Goal: Task Accomplishment & Management: Use online tool/utility

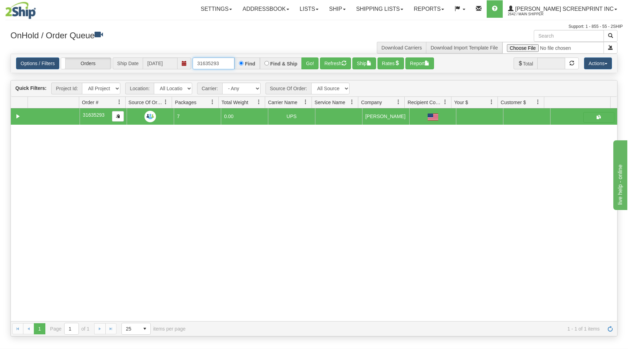
drag, startPoint x: 196, startPoint y: 62, endPoint x: 261, endPoint y: 61, distance: 65.2
click at [261, 61] on div "31635293 Find Find & Ship Go!" at bounding box center [255, 64] width 126 height 12
type input "31631068"
click at [309, 66] on button "Go!" at bounding box center [309, 64] width 17 height 12
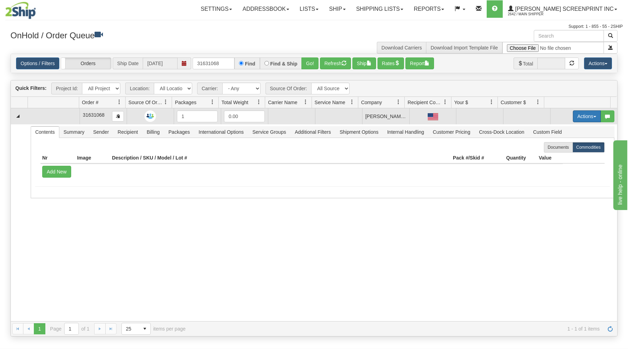
click at [578, 114] on button "Actions" at bounding box center [586, 117] width 28 height 12
click at [570, 127] on link "Open" at bounding box center [572, 129] width 56 height 9
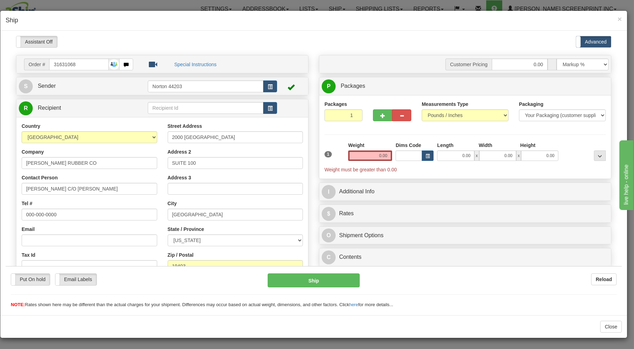
type input "20.35"
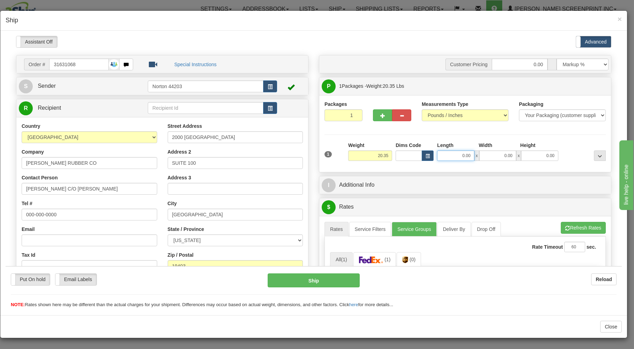
click at [441, 154] on input "0.00" at bounding box center [455, 155] width 37 height 10
type input "20.45"
type input "2"
type input "20.50"
type input "26"
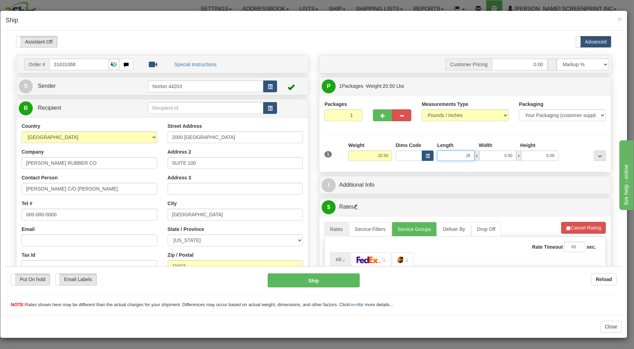
type input "20.45"
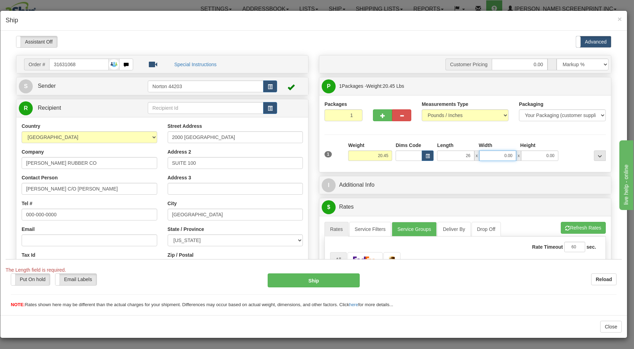
type input "26.00"
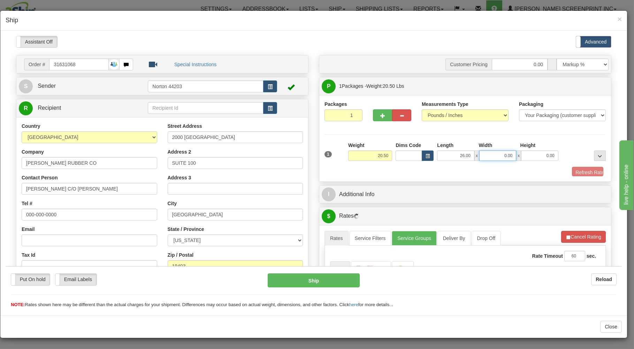
type input "20.45"
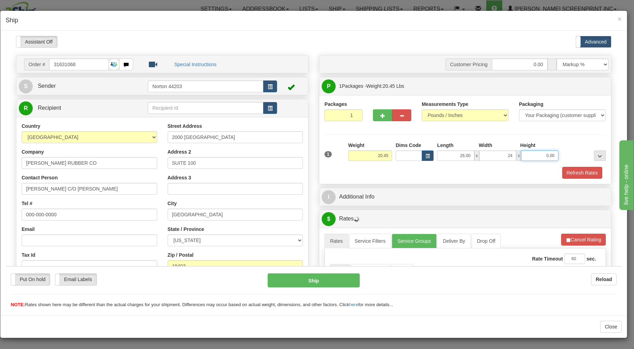
type input "24.00"
type input "20.20"
type input "7"
type input "20.35"
type input "7.00"
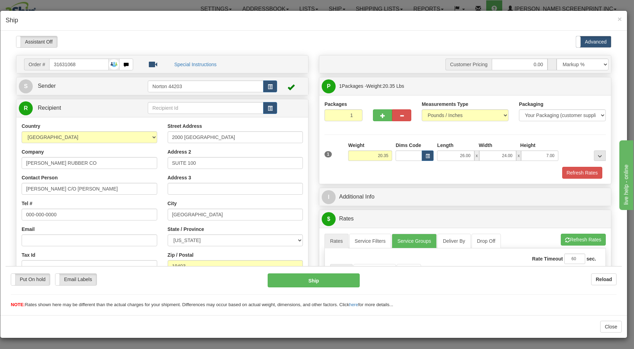
click at [424, 170] on div "Refresh Rates" at bounding box center [465, 173] width 285 height 12
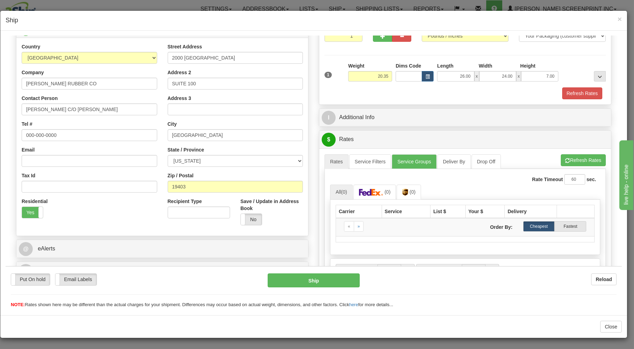
scroll to position [112, 0]
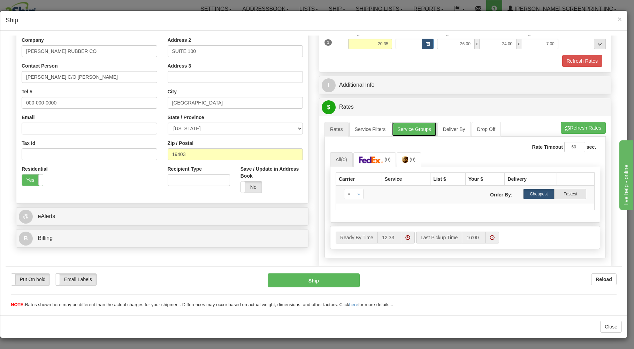
click at [413, 130] on link "Service Groups" at bounding box center [414, 129] width 45 height 15
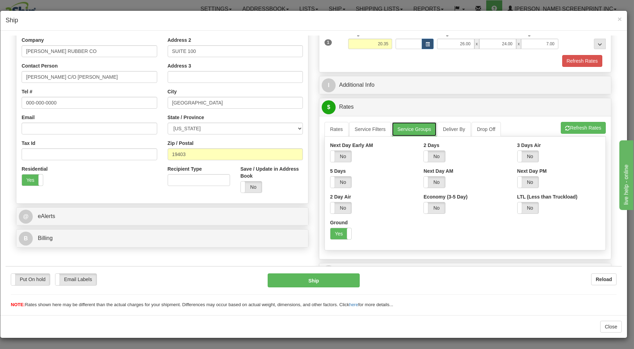
scroll to position [92, 0]
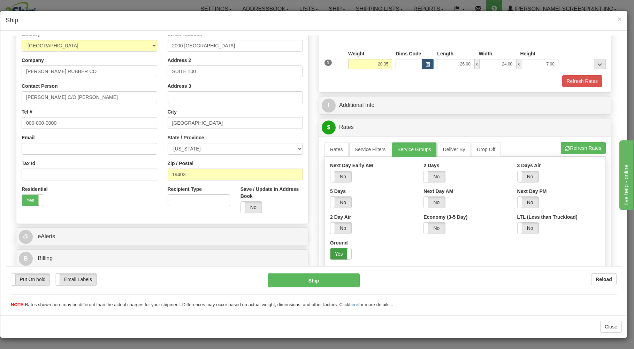
drag, startPoint x: 338, startPoint y: 253, endPoint x: 348, endPoint y: 203, distance: 51.2
click at [340, 248] on div "Ground Yes No" at bounding box center [371, 249] width 83 height 21
drag, startPoint x: 333, startPoint y: 254, endPoint x: 336, endPoint y: 242, distance: 12.5
click at [332, 254] on label "Yes" at bounding box center [340, 253] width 21 height 11
click at [325, 149] on link "Rates" at bounding box center [337, 149] width 24 height 15
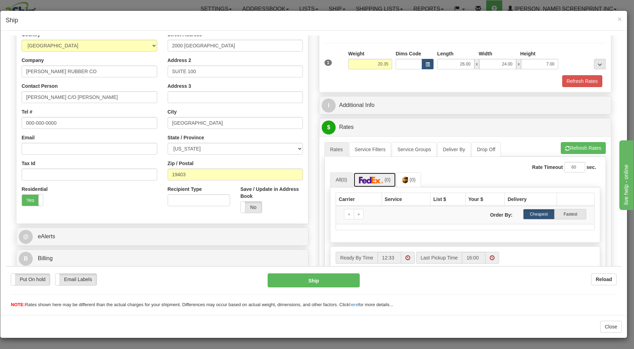
click at [368, 183] on img at bounding box center [371, 179] width 24 height 7
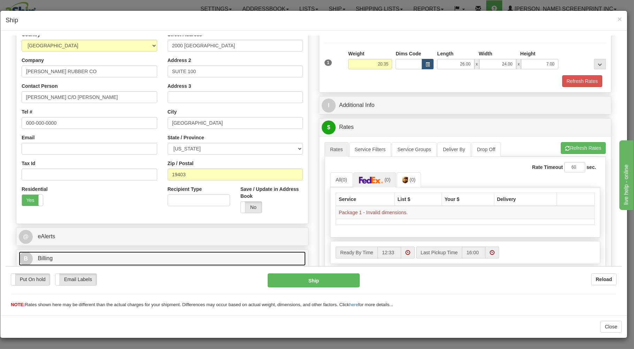
drag, startPoint x: 220, startPoint y: 256, endPoint x: 224, endPoint y: 253, distance: 5.0
click at [222, 255] on link "B Billing" at bounding box center [162, 258] width 287 height 14
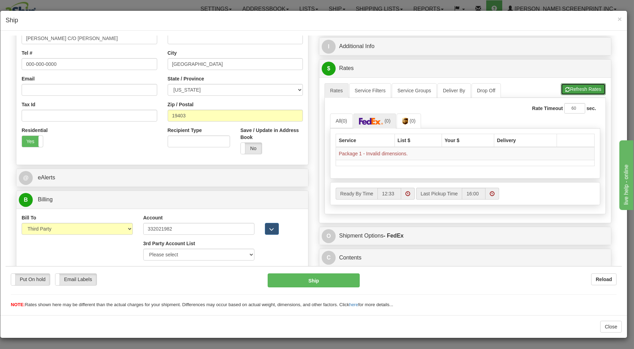
click at [590, 88] on button "Refresh Rates" at bounding box center [583, 89] width 45 height 12
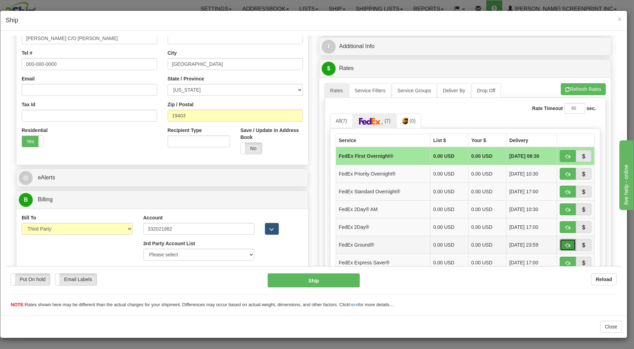
click at [560, 243] on button "button" at bounding box center [568, 245] width 16 height 12
type input "92"
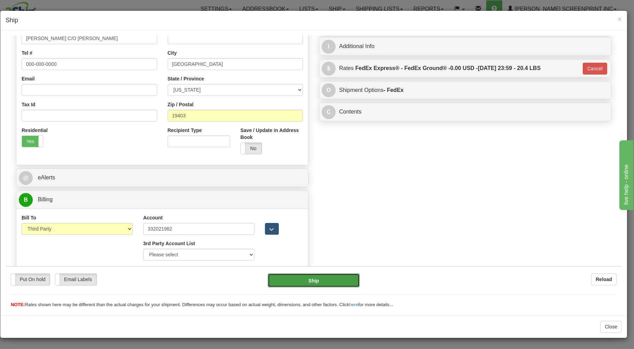
click at [326, 278] on button "Ship" at bounding box center [314, 280] width 92 height 14
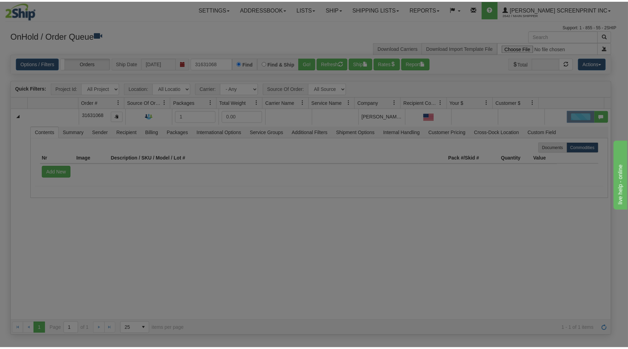
scroll to position [0, 0]
